Goal: Check status: Check status

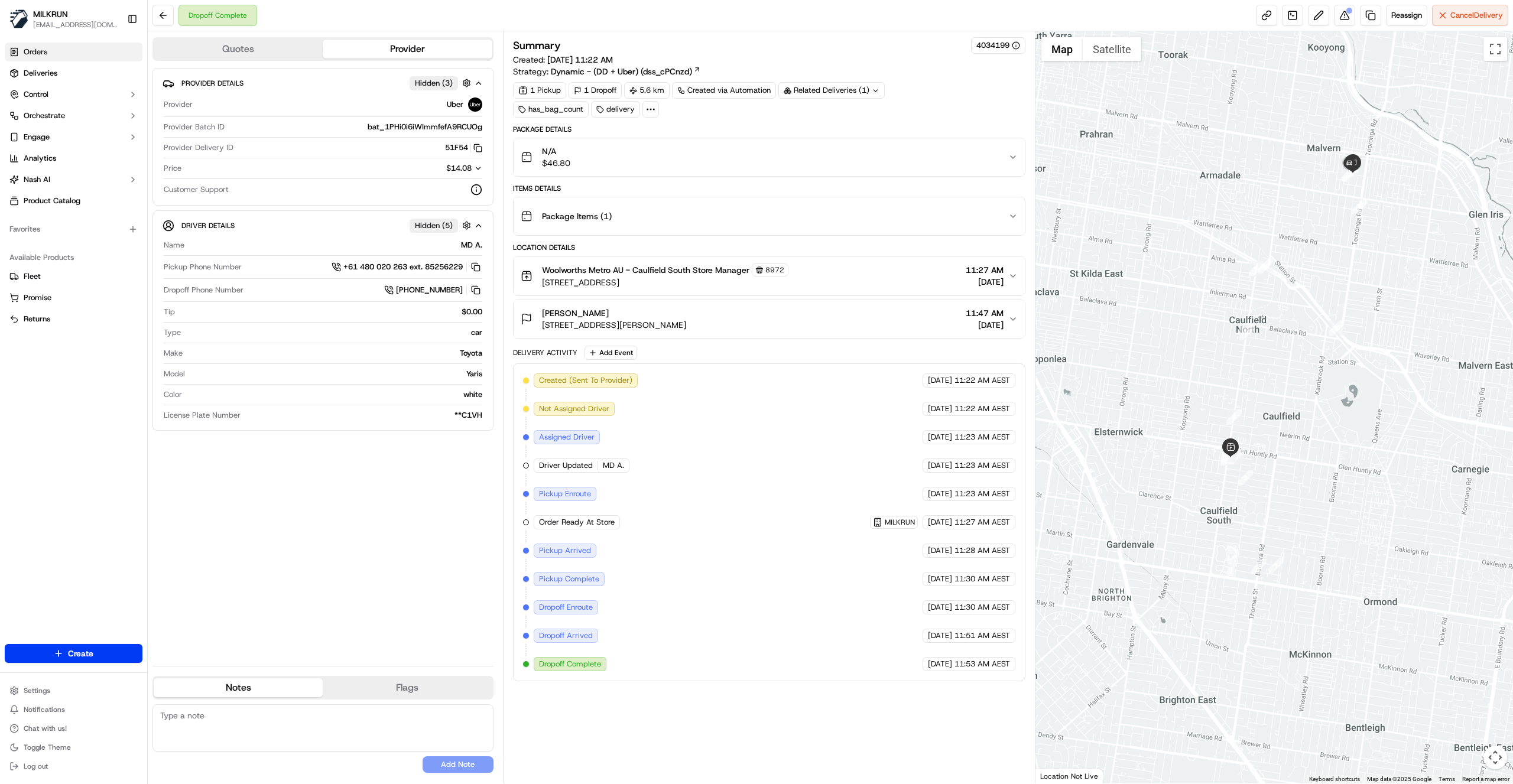
click at [35, 48] on span "Orders" at bounding box center [35, 51] width 24 height 10
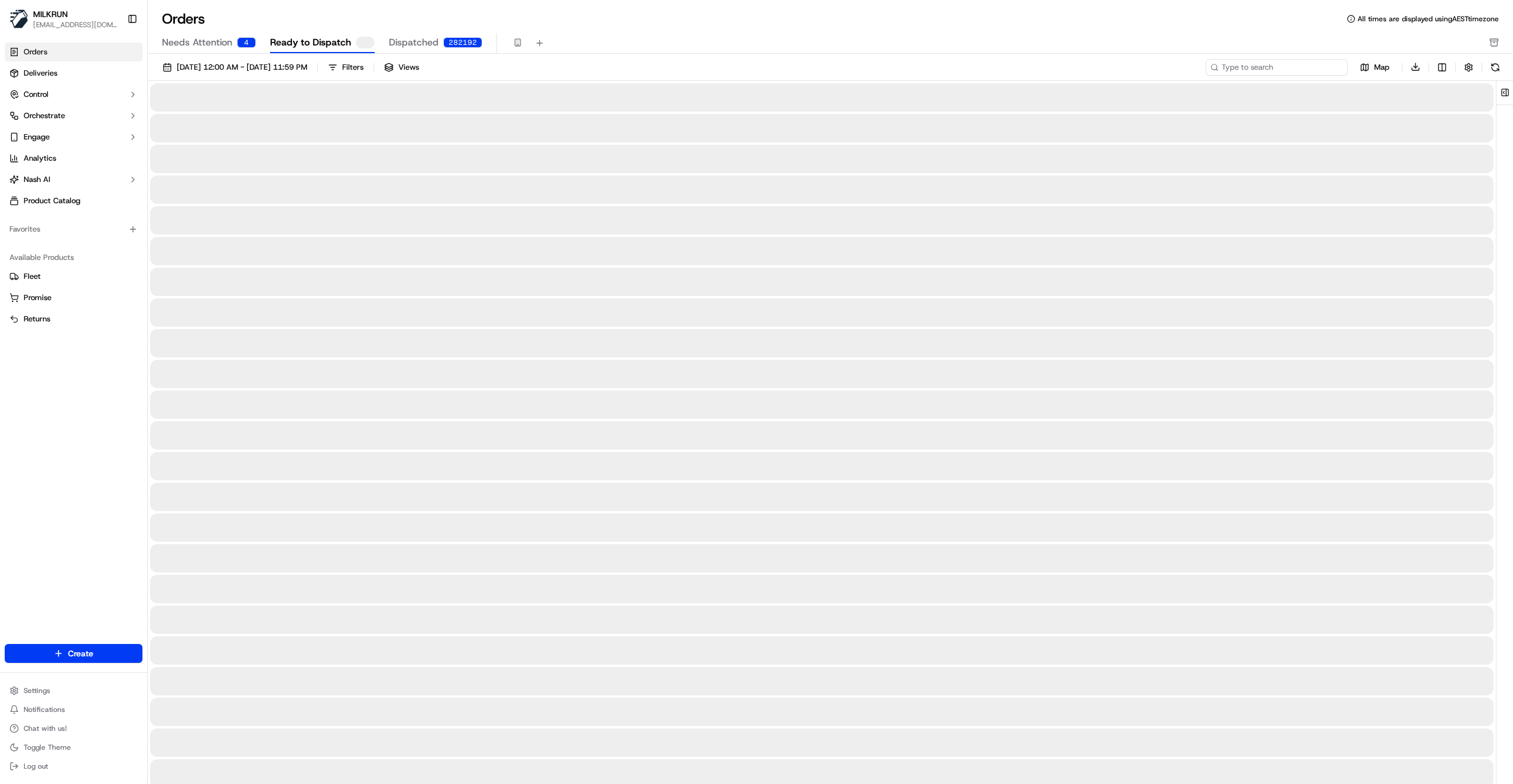
click at [1288, 64] on input at bounding box center [1277, 67] width 142 height 16
paste input "2617864069"
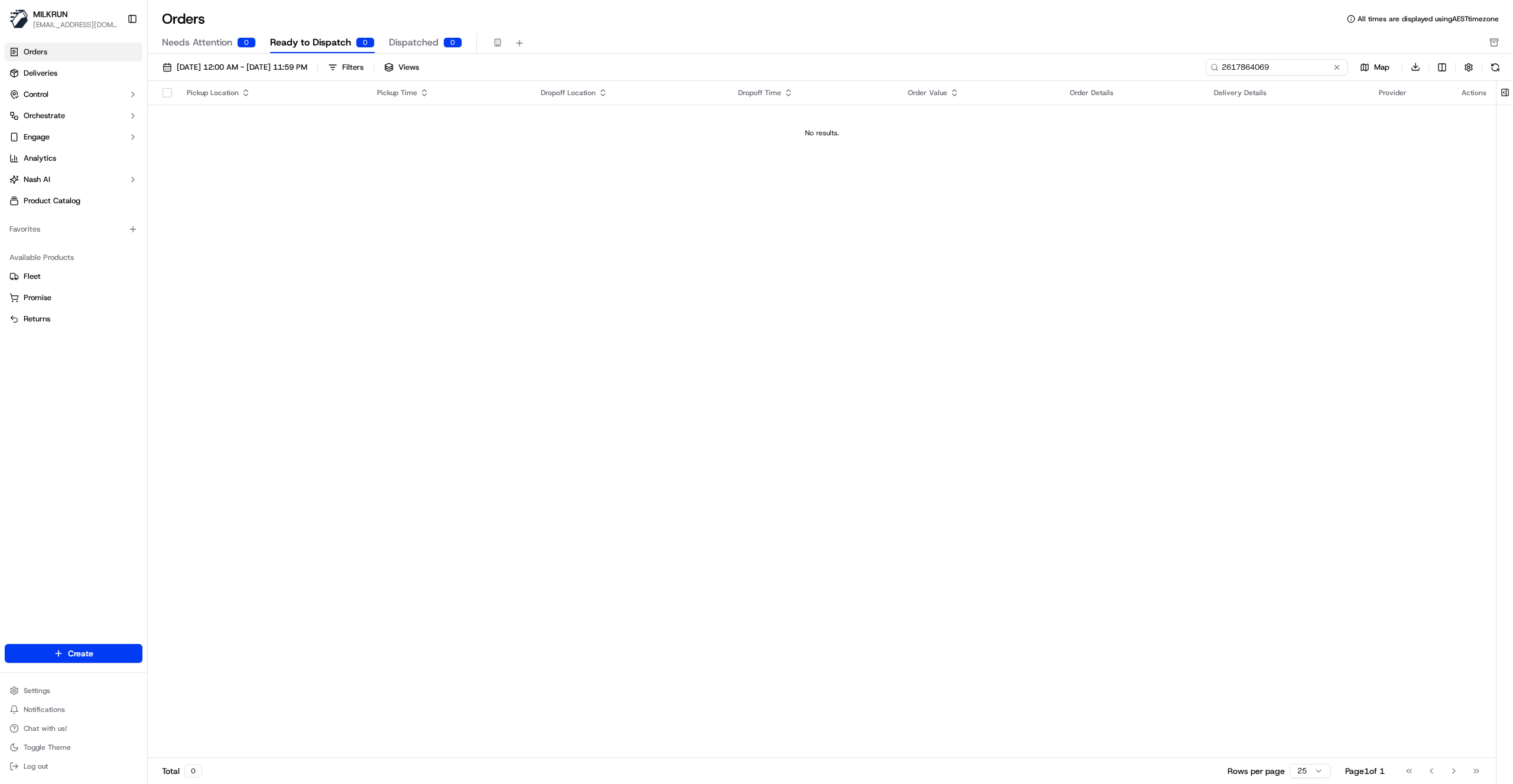
type input "2617864069"
click at [37, 78] on span "Deliveries" at bounding box center [40, 73] width 34 height 10
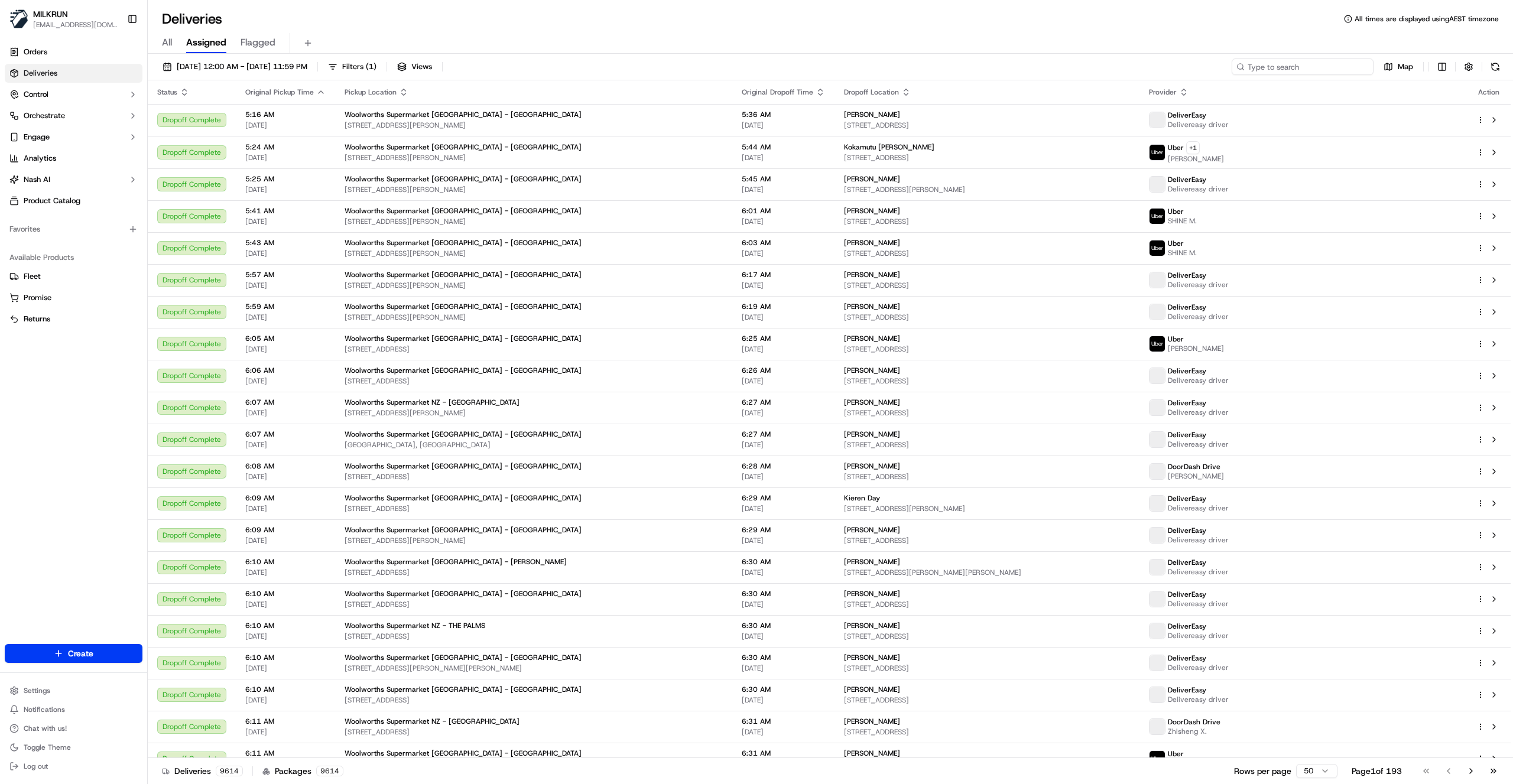
click at [1294, 69] on input at bounding box center [1303, 67] width 142 height 16
paste input "2617864069"
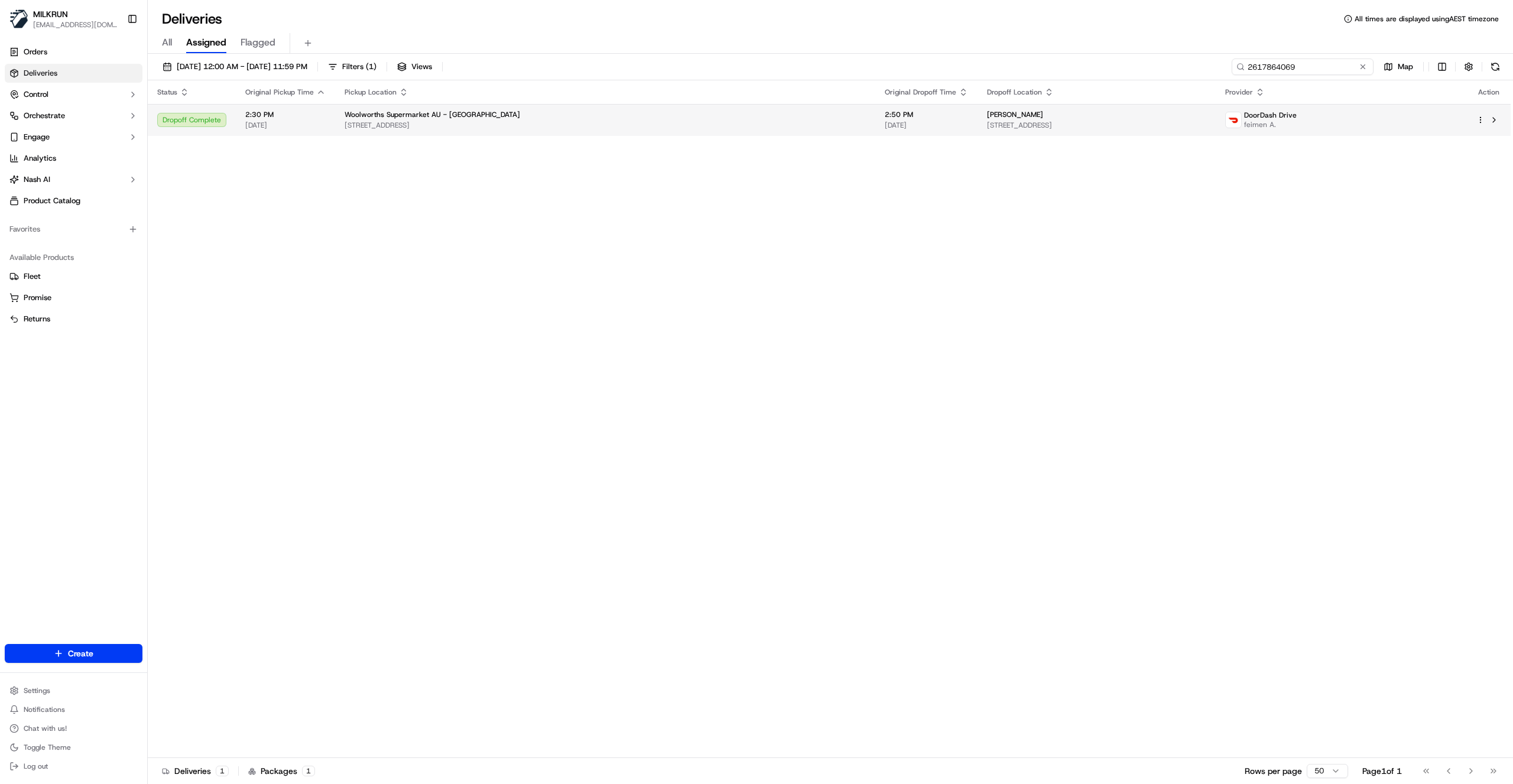
type input "2617864069"
click at [534, 121] on span "[STREET_ADDRESS]" at bounding box center [605, 125] width 521 height 9
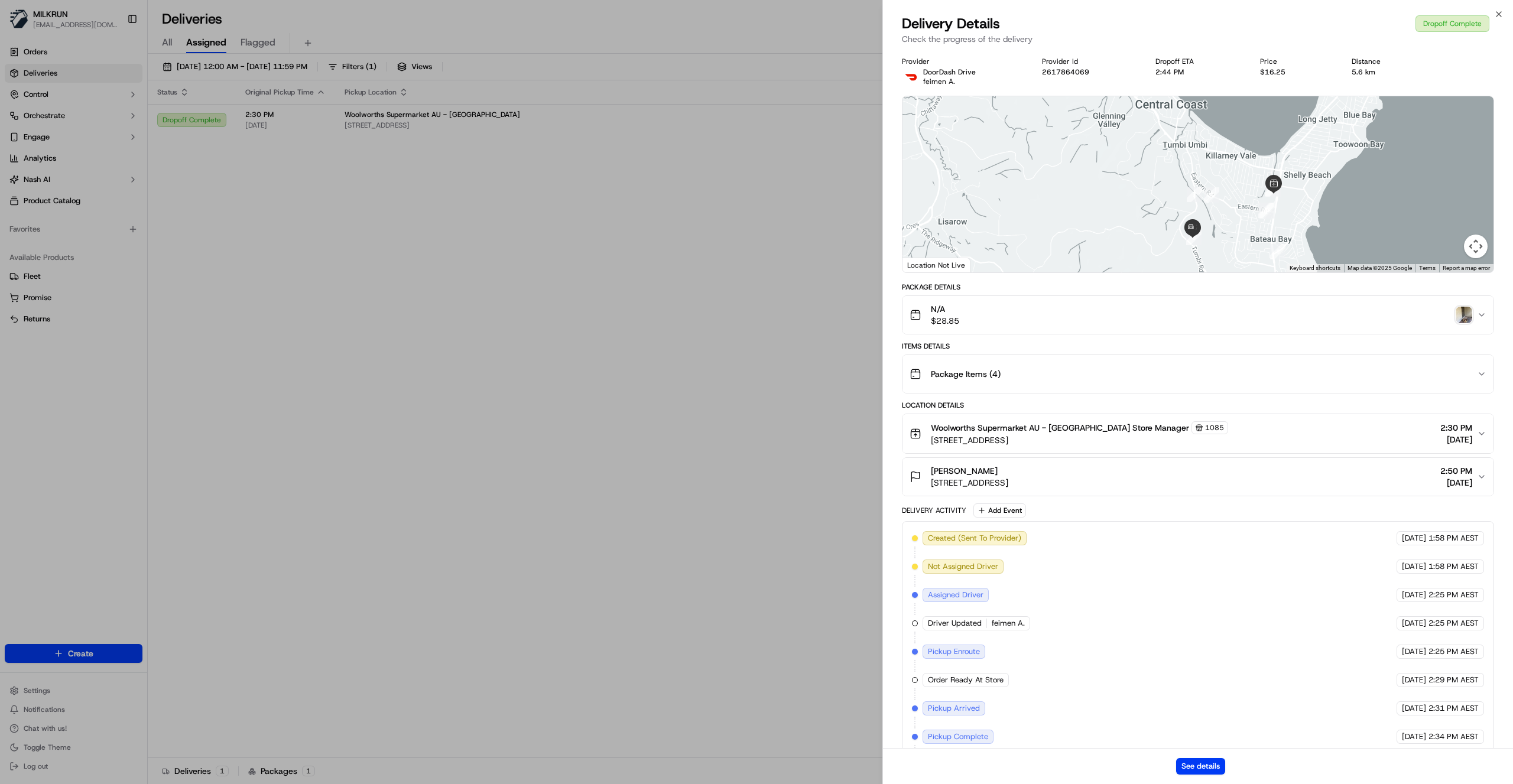
scroll to position [119, 0]
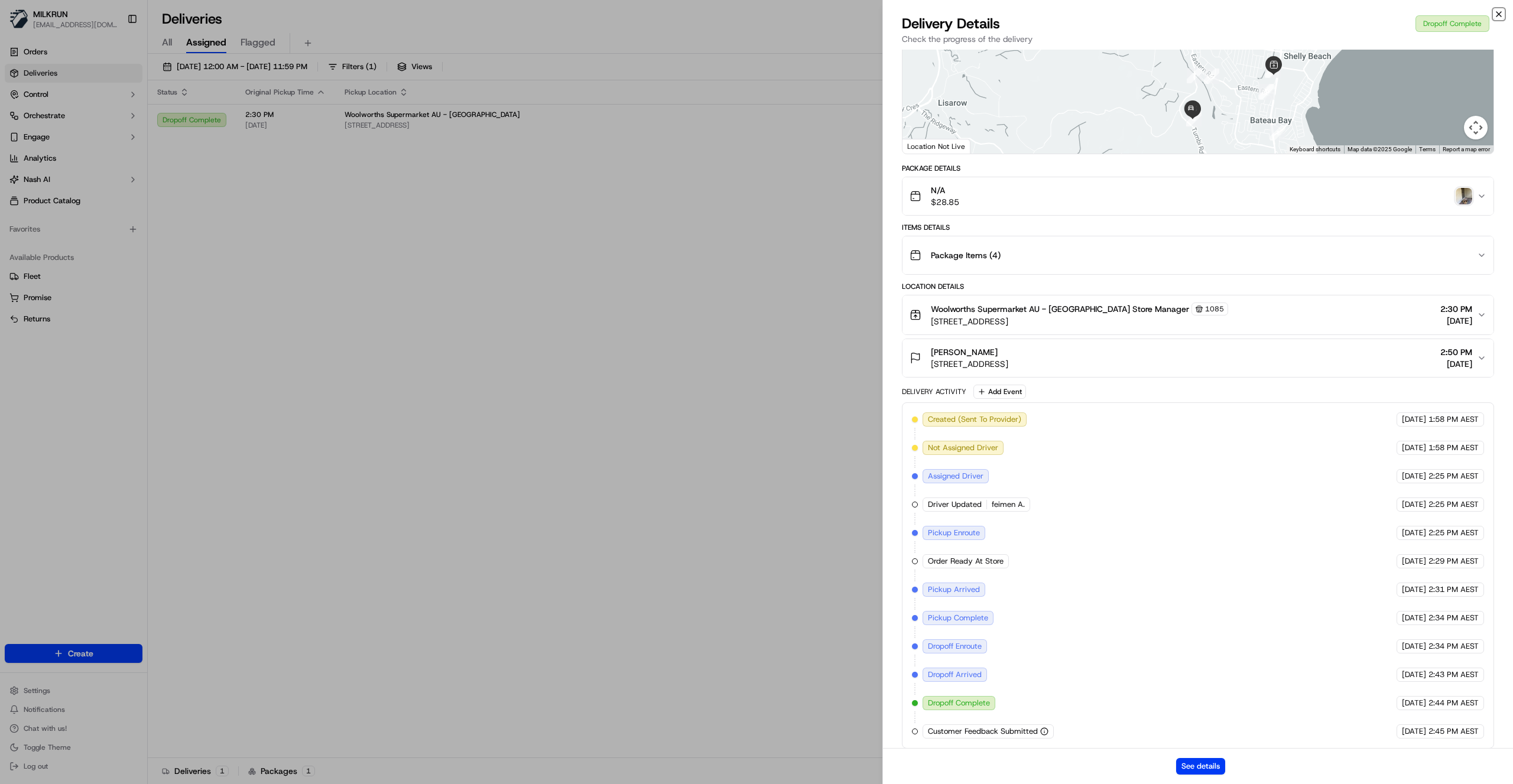
click at [1499, 16] on icon "button" at bounding box center [1498, 13] width 9 height 9
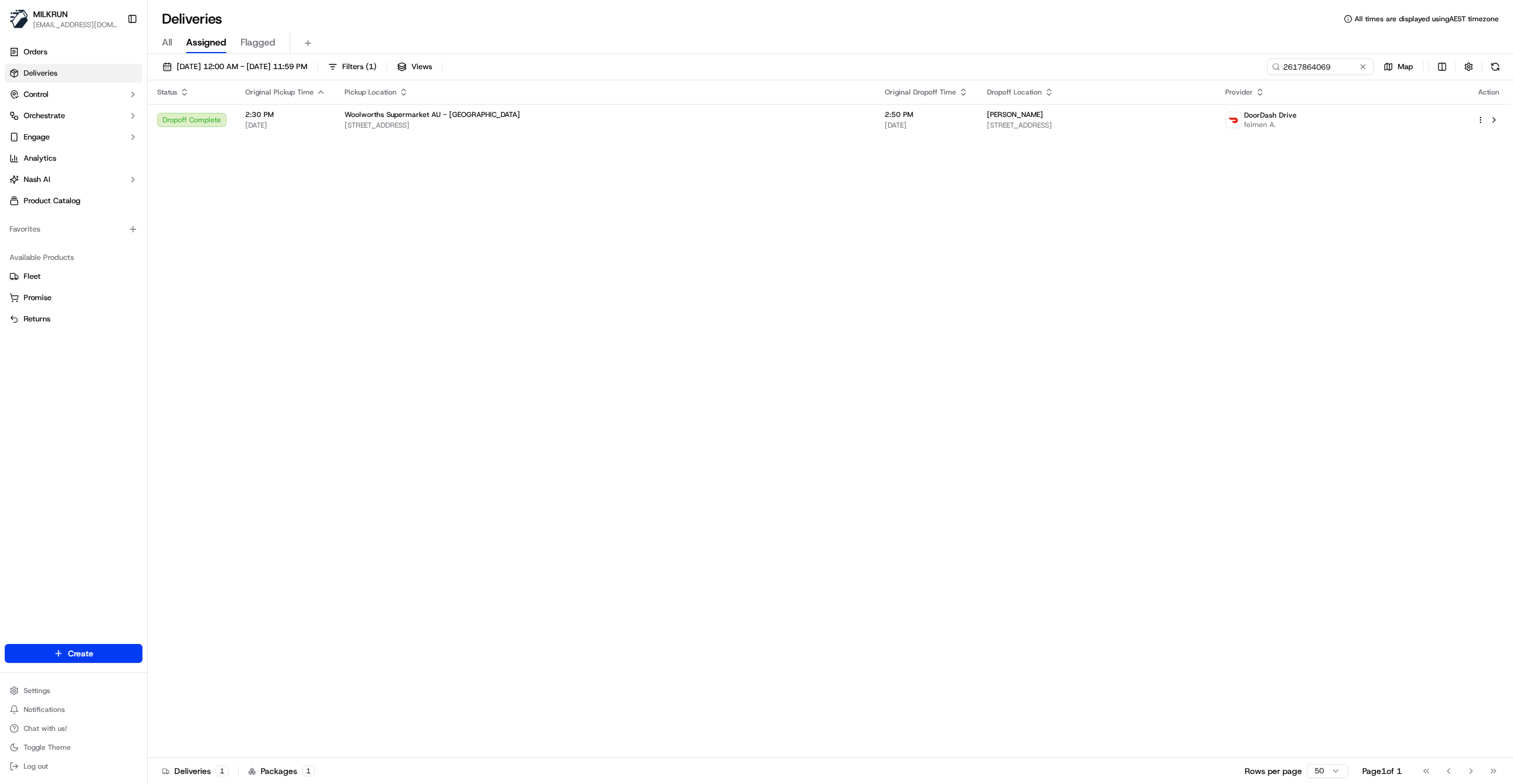
click at [785, 37] on div "All Assigned Flagged" at bounding box center [830, 43] width 1365 height 21
